Goal: Answer question/provide support

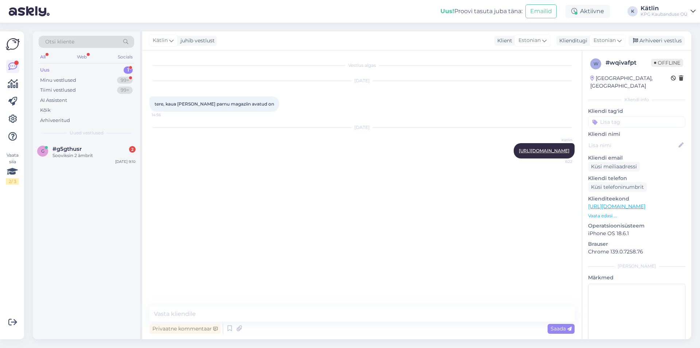
click at [66, 154] on div "Sooviksin 2 ämbrit" at bounding box center [94, 155] width 83 height 7
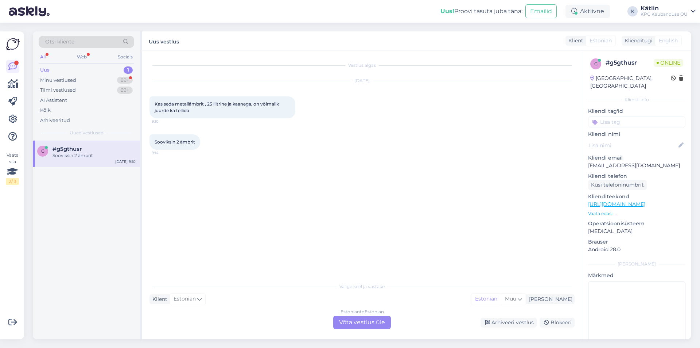
click at [618, 201] on link "[URL][DOMAIN_NAME]" at bounding box center [616, 204] width 57 height 7
click at [229, 184] on div "Vestlus algas [DATE] Kas seda metallämbrit , 25 liitrine ja kaanega, on võimali…" at bounding box center [366, 165] width 432 height 215
click at [607, 210] on p "Vaata edasi ..." at bounding box center [636, 213] width 97 height 7
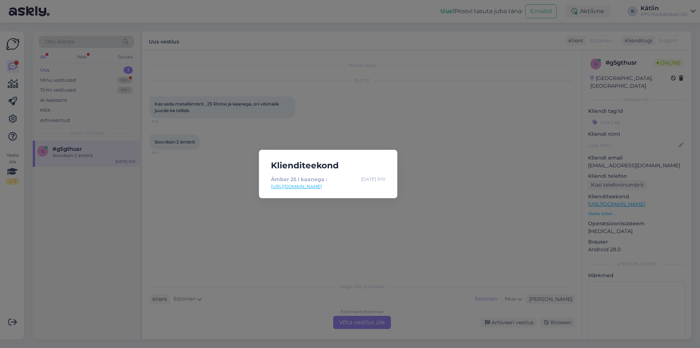
click at [496, 210] on div "Klienditeekond Ämber 25 l kaanega : [DATE] 9:10 [URL][DOMAIN_NAME]" at bounding box center [350, 174] width 700 height 348
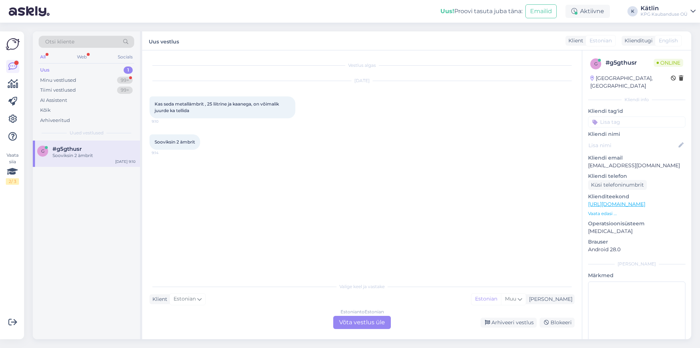
click at [598, 210] on p "Vaata edasi ..." at bounding box center [636, 213] width 97 height 7
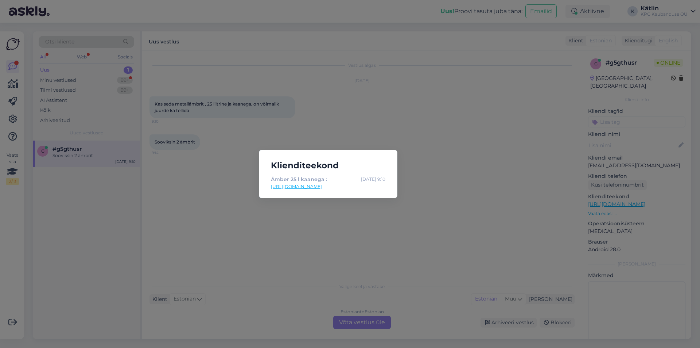
click at [374, 187] on link "[URL][DOMAIN_NAME]" at bounding box center [328, 186] width 115 height 7
click at [405, 136] on div "Klienditeekond Ämber 25 l kaanega : [DATE] 9:10 [URL][DOMAIN_NAME]" at bounding box center [350, 174] width 700 height 348
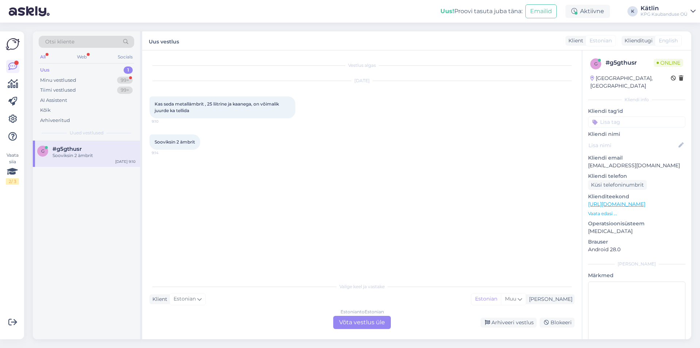
click at [346, 323] on div "Estonian to Estonian Võta vestlus üle" at bounding box center [362, 322] width 58 height 13
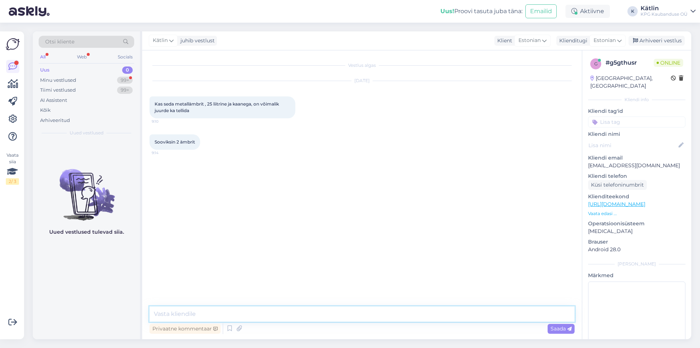
click at [336, 309] on textarea at bounding box center [362, 313] width 425 height 15
paste textarea "[URL][DOMAIN_NAME]"
type textarea "Tere! Kas mõtlete seda: [URL][DOMAIN_NAME] See on plastikust ja kahjuks meil ot…"
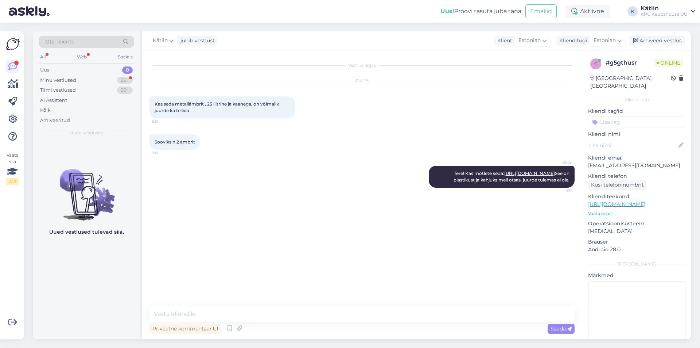
click at [363, 191] on div "Kätlin Tere! Kas mõtlete seda: [URL][DOMAIN_NAME] See on plastikust ja kahjuks …" at bounding box center [362, 177] width 425 height 38
click at [94, 85] on div "Tiimi vestlused 99+" at bounding box center [87, 90] width 96 height 10
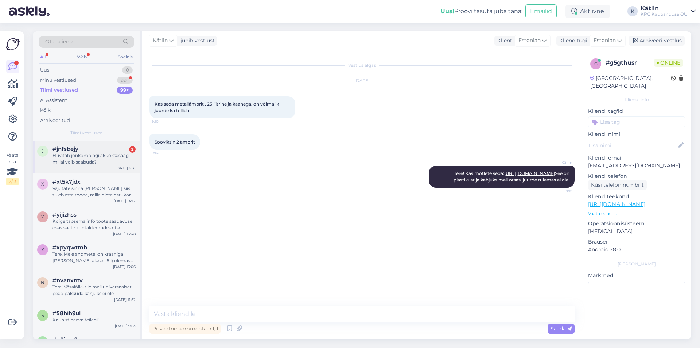
click at [95, 141] on div "j #jnfsbejy 2 Huvitab jonkömpingi akuoksasaag millal võib saabuda? [DATE] 9:31" at bounding box center [86, 156] width 107 height 33
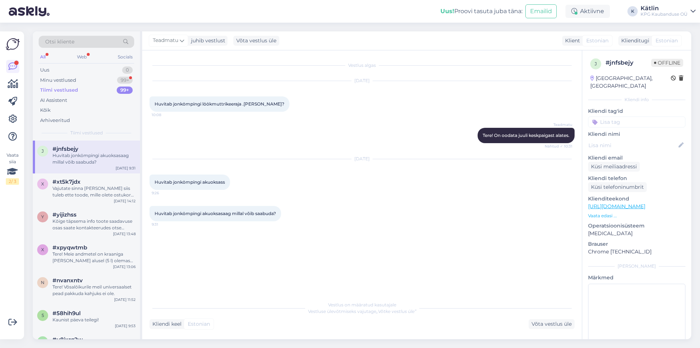
click at [628, 203] on link "[URL][DOMAIN_NAME]" at bounding box center [616, 206] width 57 height 7
click at [357, 256] on div "Vestlus algas [DATE] Huvitab jonkömpingi löökmuttrikeeraja .[PERSON_NAME]? 10:0…" at bounding box center [366, 174] width 432 height 233
click at [545, 323] on div "Võta vestlus üle" at bounding box center [552, 324] width 46 height 10
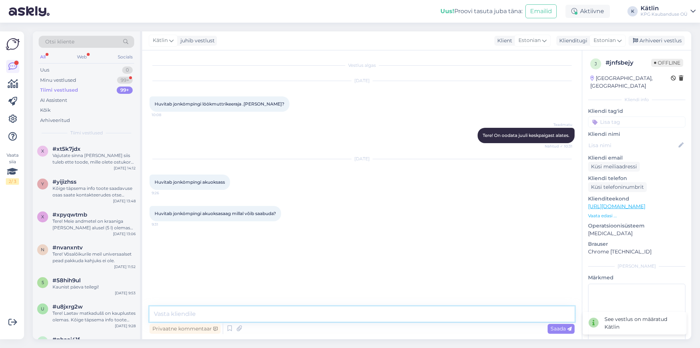
click at [259, 313] on textarea at bounding box center [362, 313] width 425 height 15
type textarea "Tere!"
paste textarea "[URL][DOMAIN_NAME]"
type textarea "[URL][DOMAIN_NAME]"
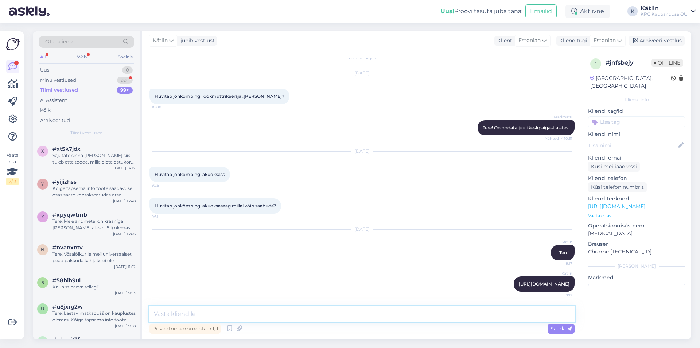
click at [240, 312] on textarea at bounding box center [362, 313] width 425 height 15
click at [81, 80] on div "Minu vestlused 99+" at bounding box center [87, 80] width 96 height 10
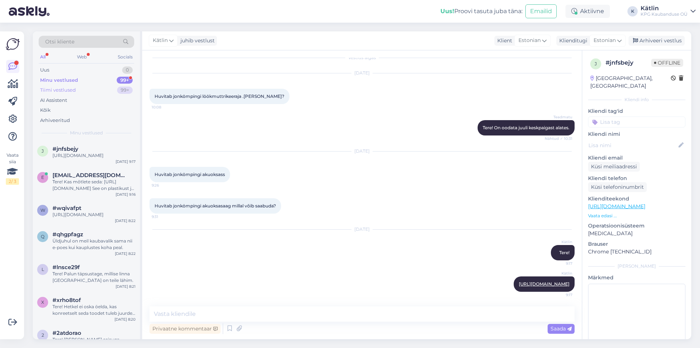
click at [78, 86] on div "Tiimi vestlused 99+" at bounding box center [87, 90] width 96 height 10
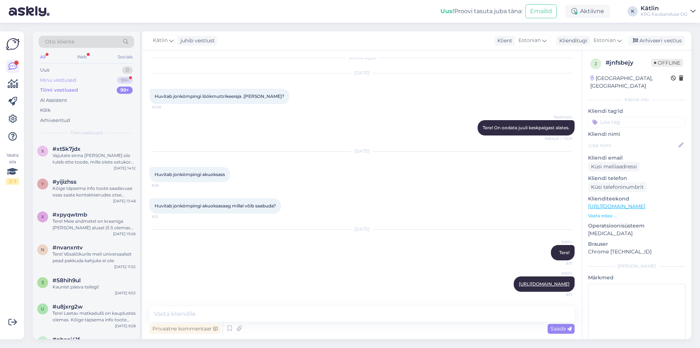
click at [75, 80] on div "Minu vestlused" at bounding box center [58, 80] width 36 height 7
